Goal: Check status: Check status

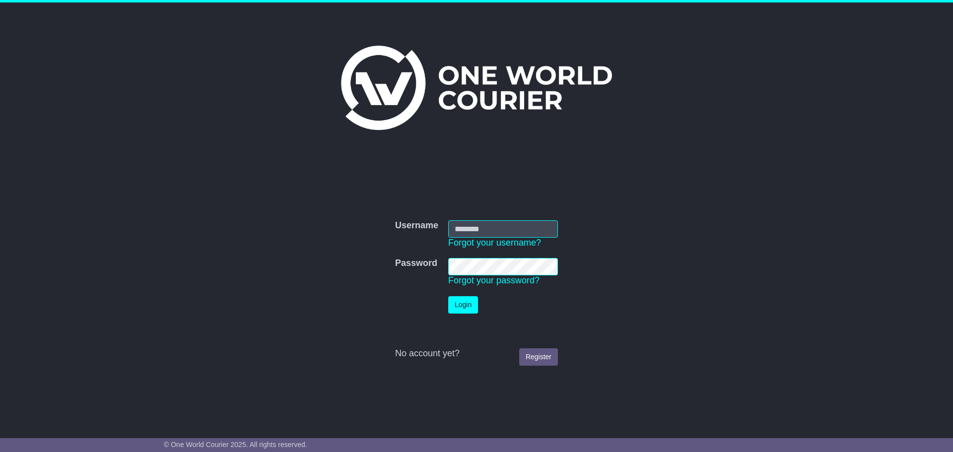
click at [475, 227] on input "Username" at bounding box center [503, 228] width 110 height 17
type input "**********"
click at [459, 307] on button "Login" at bounding box center [463, 304] width 30 height 17
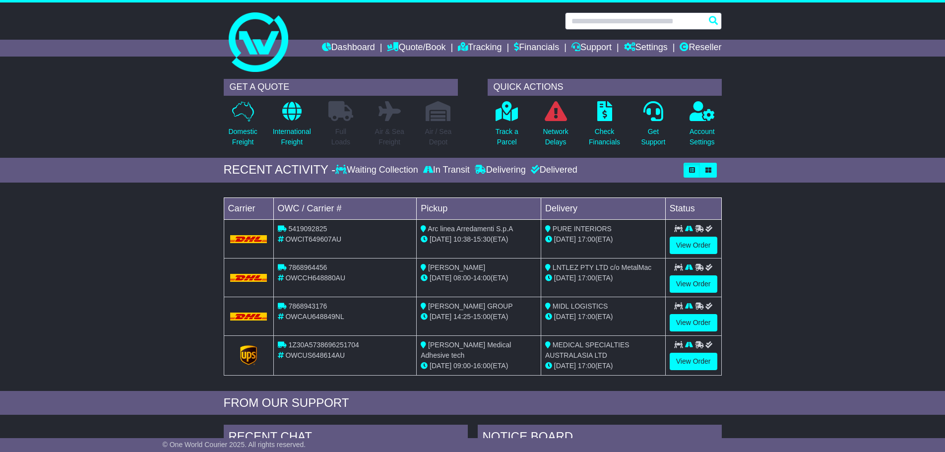
click at [584, 18] on input "text" at bounding box center [643, 20] width 157 height 17
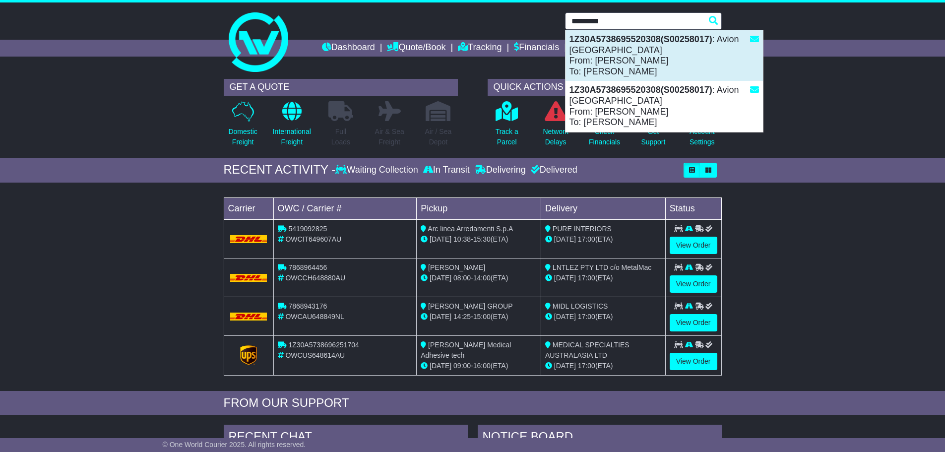
click at [595, 59] on div "1Z30A5738695520308(S00258017) : Avion Australia From: ms Hui To: Liz Myers" at bounding box center [664, 55] width 197 height 51
type input "**********"
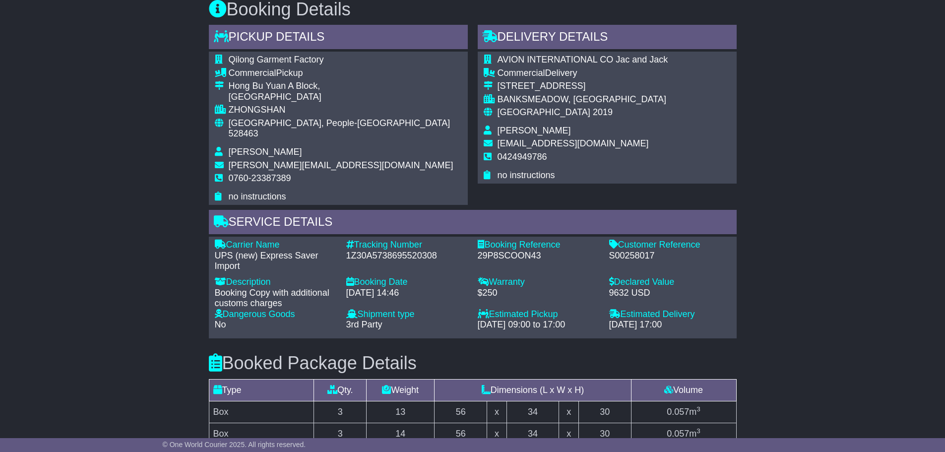
scroll to position [496, 0]
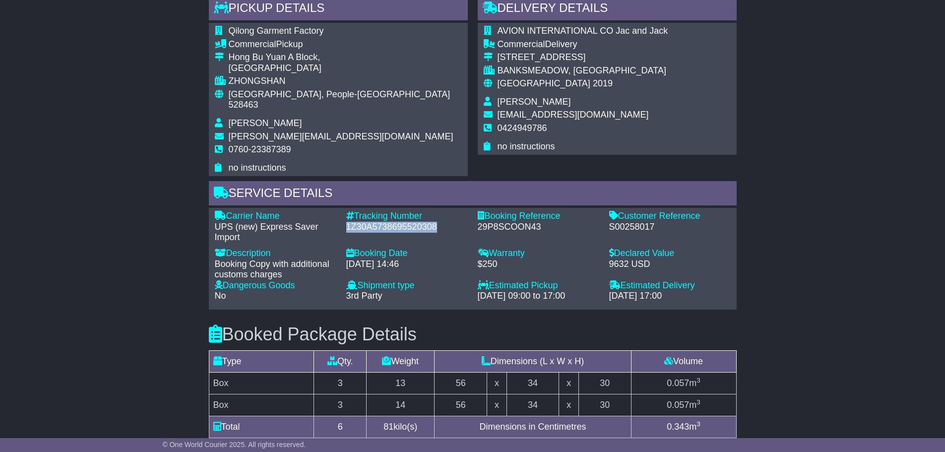
drag, startPoint x: 440, startPoint y: 214, endPoint x: 347, endPoint y: 215, distance: 92.8
click at [347, 222] on div "1Z30A5738695520308" at bounding box center [407, 227] width 122 height 11
copy div "1Z30A5738695520308"
drag, startPoint x: 655, startPoint y: 213, endPoint x: 607, endPoint y: 214, distance: 48.1
click at [607, 214] on div "Customer Reference - S00258017" at bounding box center [669, 227] width 131 height 32
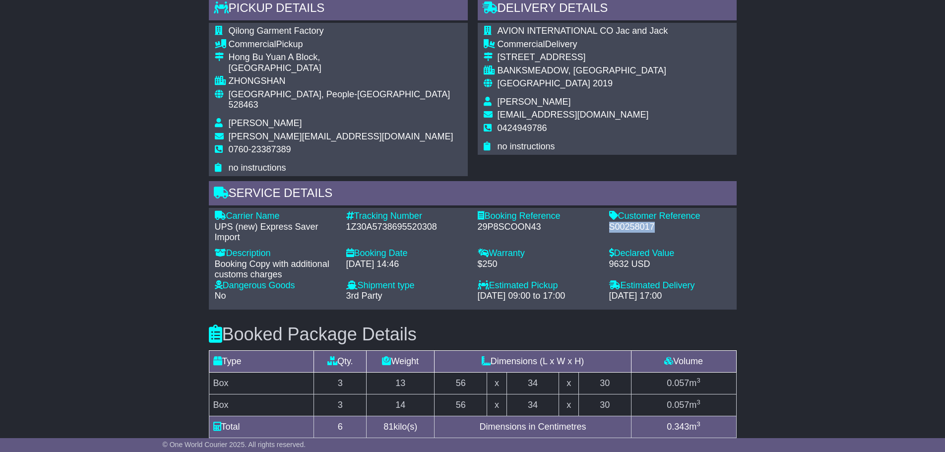
copy div "S00258017"
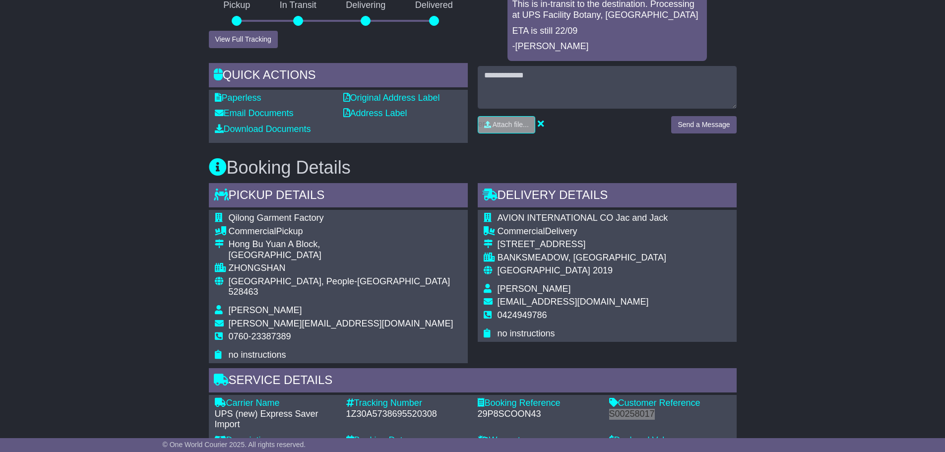
scroll to position [198, 0]
